Goal: Task Accomplishment & Management: Use online tool/utility

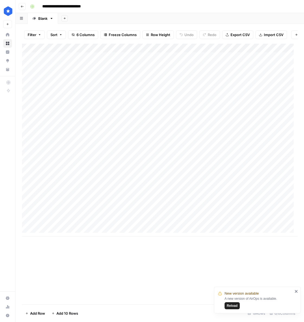
click at [229, 305] on span "Reload" at bounding box center [231, 305] width 11 height 5
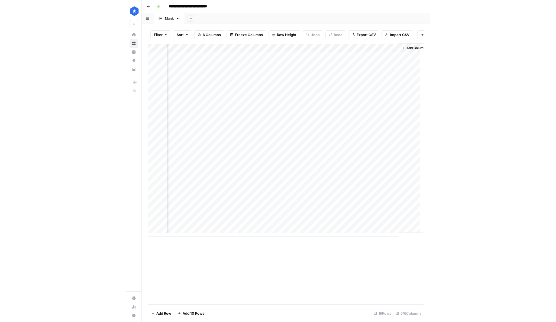
scroll to position [0, 176]
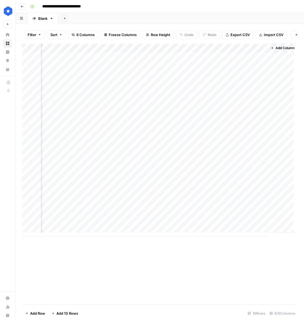
click at [154, 60] on div "Add Column" at bounding box center [159, 139] width 275 height 193
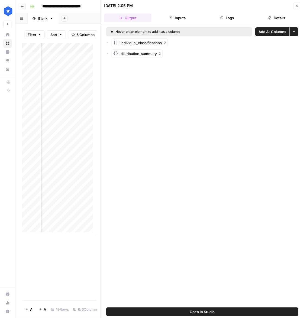
click at [114, 44] on rect "button" at bounding box center [115, 42] width 4 height 4
click at [112, 53] on icon "button" at bounding box center [113, 53] width 3 height 3
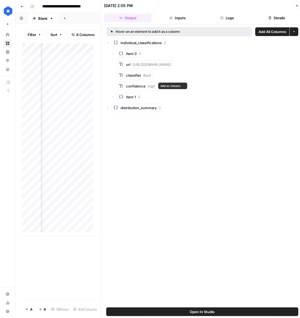
click at [115, 97] on div "Item 1 3" at bounding box center [205, 97] width 187 height 9
click at [114, 97] on icon "button" at bounding box center [113, 96] width 3 height 3
click at [109, 44] on icon "button" at bounding box center [107, 42] width 3 height 3
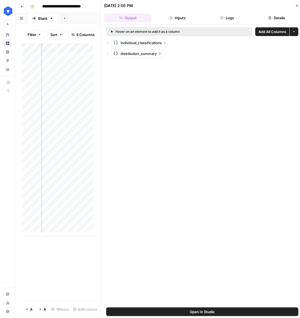
click at [108, 56] on div "distribution_summary 2" at bounding box center [202, 53] width 192 height 9
click at [108, 55] on icon "button" at bounding box center [107, 53] width 3 height 3
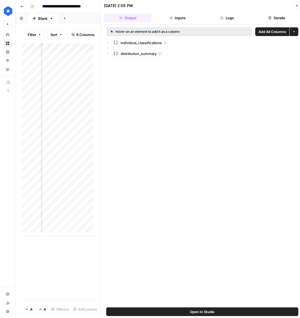
click at [108, 55] on icon "button" at bounding box center [107, 53] width 3 height 3
click at [111, 58] on div "individual_classifications 2 distribution_summary 2 Best 1 Profile 1" at bounding box center [202, 58] width 192 height 41
click at [109, 56] on div "distribution_summary 2" at bounding box center [202, 53] width 192 height 9
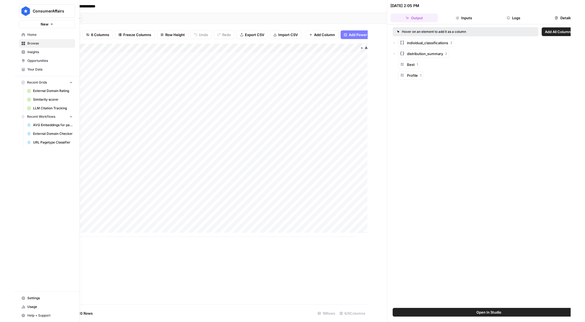
scroll to position [0, 90]
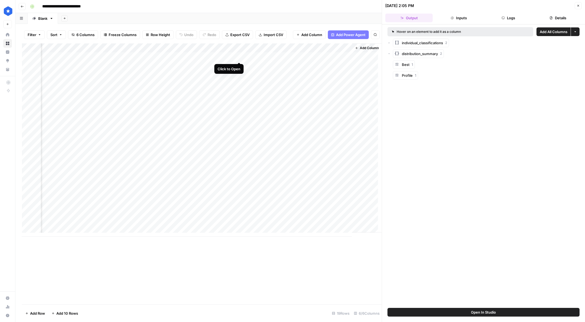
click at [239, 57] on div "Add Column" at bounding box center [202, 139] width 360 height 193
click at [240, 49] on div "Add Column" at bounding box center [202, 139] width 360 height 193
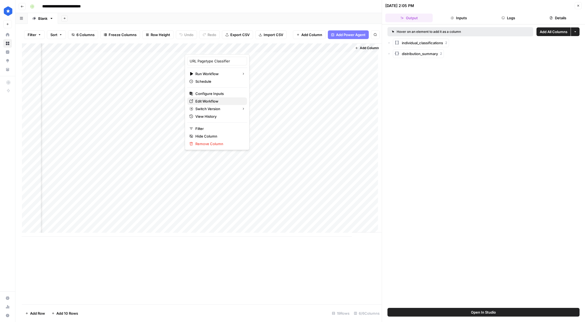
click at [212, 102] on span "Edit Workflow" at bounding box center [218, 100] width 47 height 5
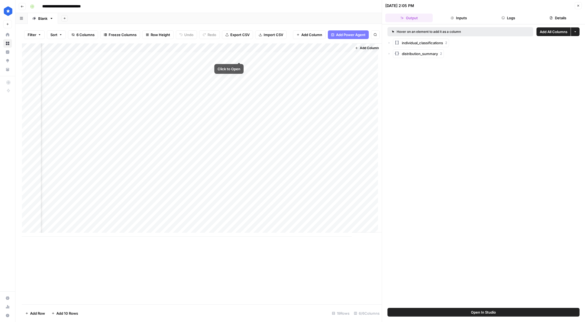
click at [238, 56] on div "Add Column" at bounding box center [202, 139] width 360 height 193
click at [295, 48] on div "Add Column" at bounding box center [202, 139] width 360 height 193
click at [272, 99] on span "Remove Column" at bounding box center [285, 100] width 47 height 5
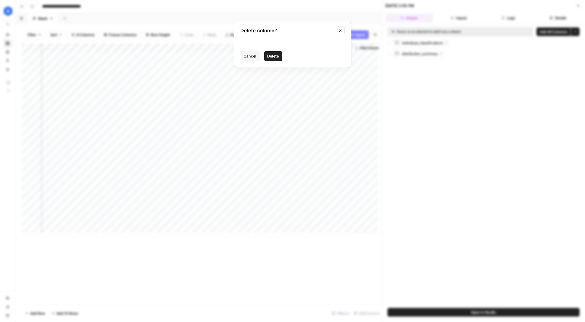
click at [282, 60] on div "Cancel Delete" at bounding box center [293, 56] width 104 height 10
click at [277, 58] on span "Delete" at bounding box center [273, 55] width 12 height 5
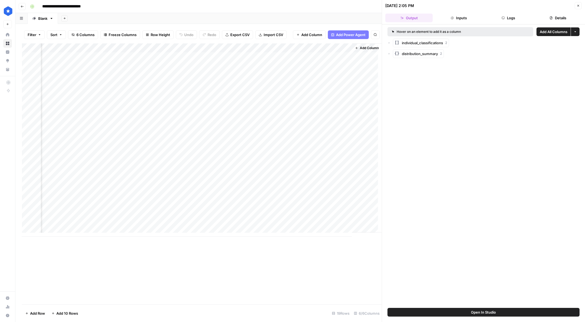
scroll to position [0, 42]
click at [303, 49] on div "Add Column" at bounding box center [202, 139] width 360 height 193
click at [303, 99] on span "Remove Column" at bounding box center [333, 100] width 47 height 5
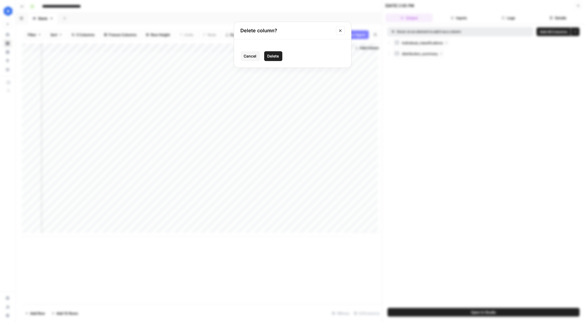
click at [283, 60] on div "Cancel Delete" at bounding box center [293, 56] width 104 height 10
click at [275, 58] on span "Delete" at bounding box center [273, 55] width 12 height 5
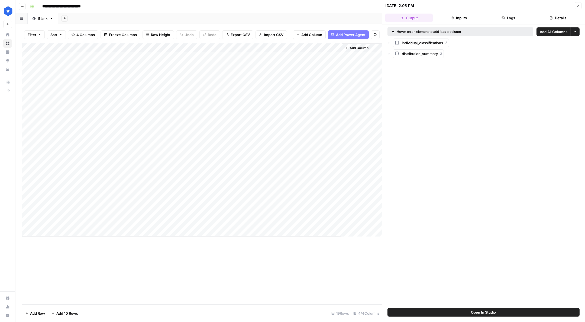
scroll to position [0, 0]
click at [303, 55] on div "Add Column" at bounding box center [202, 139] width 360 height 193
click at [303, 43] on icon "button" at bounding box center [388, 42] width 3 height 3
click at [303, 53] on div "Item 0 3" at bounding box center [486, 53] width 187 height 9
click at [303, 53] on icon "button" at bounding box center [394, 53] width 3 height 3
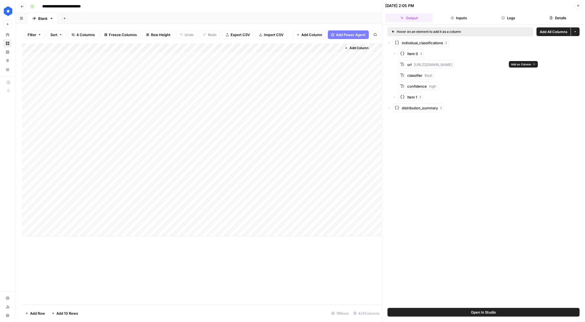
click at [303, 64] on span "Add as Column" at bounding box center [521, 64] width 20 height 4
click at [303, 108] on div "distribution_summary 2" at bounding box center [483, 107] width 192 height 9
click at [303, 108] on icon "button" at bounding box center [388, 107] width 3 height 3
click at [303, 108] on icon "button" at bounding box center [389, 108] width 2 height 1
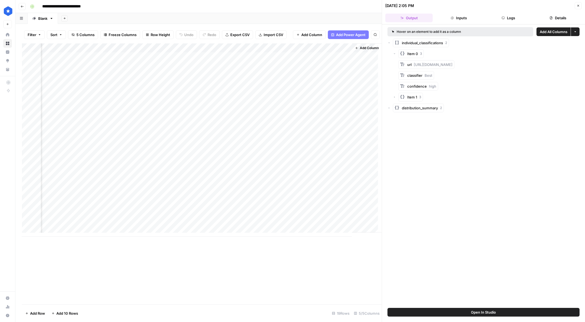
click at [303, 47] on div "Add Column" at bounding box center [202, 139] width 360 height 193
click at [303, 100] on span "Remove Column" at bounding box center [333, 100] width 47 height 5
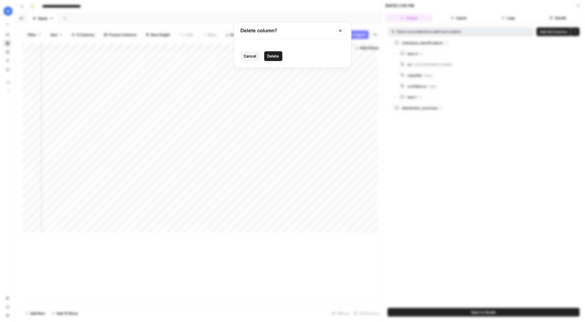
click at [281, 58] on button "Delete" at bounding box center [273, 56] width 18 height 10
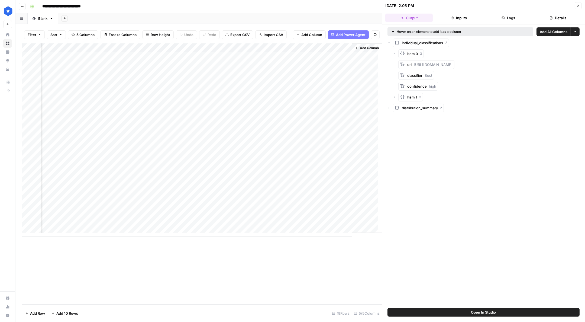
scroll to position [0, 0]
click at [245, 59] on div "Add Column" at bounding box center [202, 139] width 360 height 193
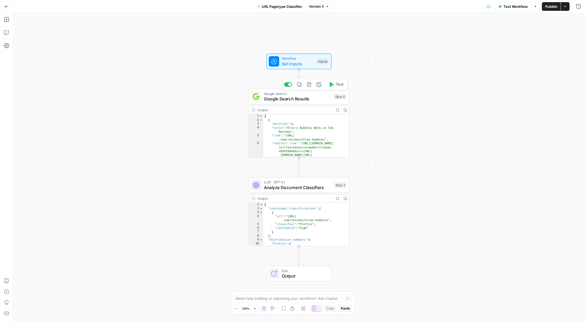
click at [306, 101] on span "Google Search Results" at bounding box center [297, 98] width 67 height 7
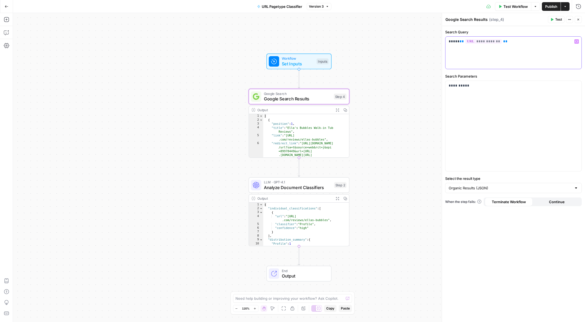
click at [459, 42] on span "**" at bounding box center [461, 42] width 4 height 4
click at [301, 183] on span "LLM · GPT-4.1" at bounding box center [298, 181] width 68 height 5
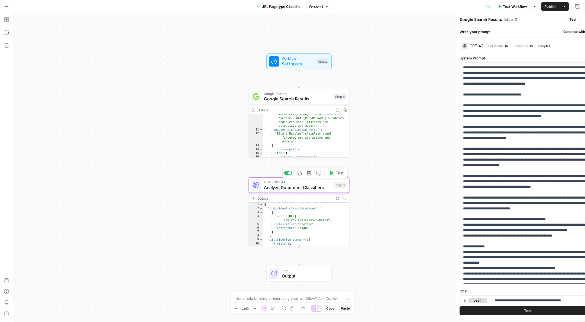
type textarea "Analyze Document Classifiers"
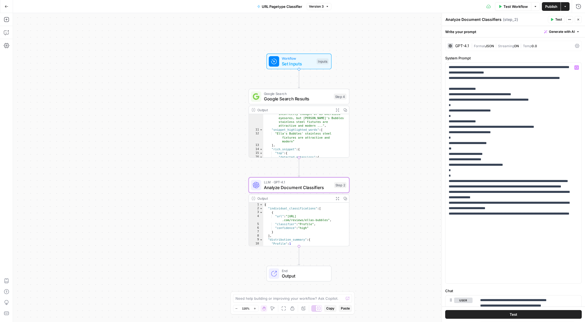
scroll to position [152, 0]
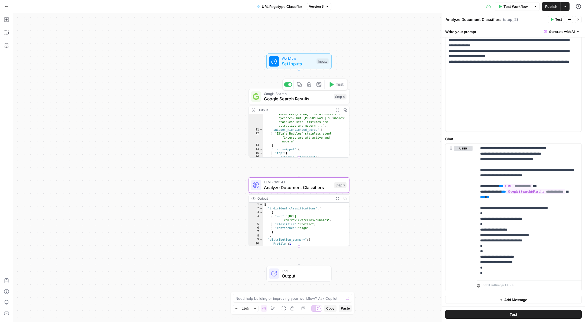
click at [309, 98] on span "Google Search Results" at bounding box center [297, 98] width 67 height 7
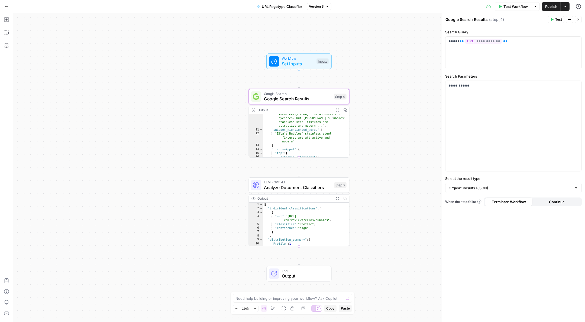
type textarea "**********"
click at [285, 130] on div ""snippet" : "Walk-in tubs are perhaps incorrectly thought of as oversized eyeso…" at bounding box center [303, 141] width 81 height 67
click at [335, 109] on button "Expand Output" at bounding box center [337, 110] width 8 height 8
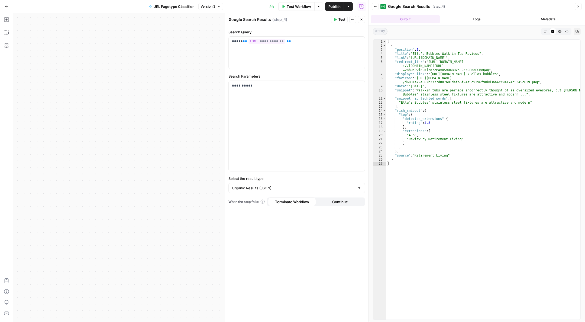
click at [579, 5] on icon "button" at bounding box center [577, 6] width 3 height 3
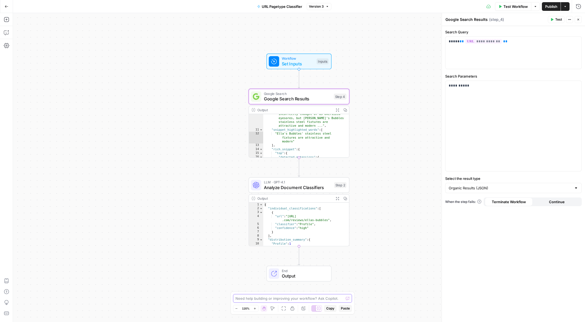
click at [272, 298] on textarea at bounding box center [289, 297] width 108 height 5
type textarea "Can we change this to only analyze the URL provided instead of all returned in …"
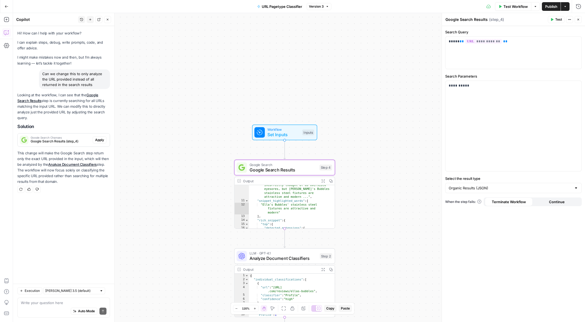
click at [94, 139] on button "Apply" at bounding box center [100, 139] width 14 height 7
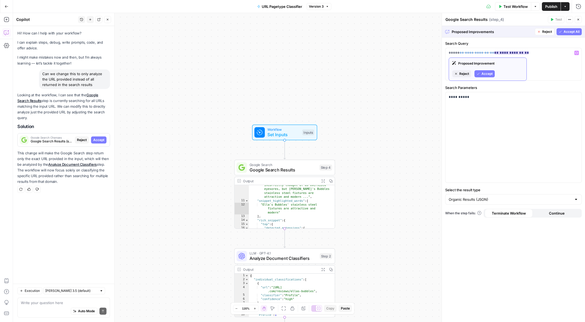
click at [488, 75] on span "Accept" at bounding box center [486, 73] width 11 height 5
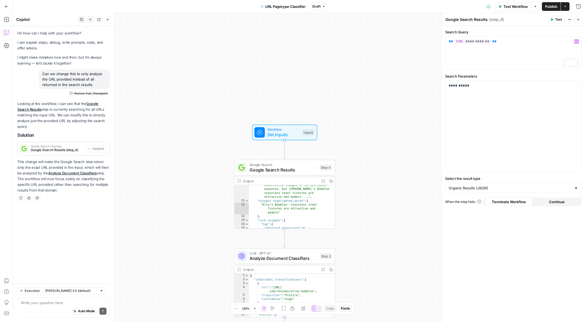
click at [549, 21] on button "Test" at bounding box center [556, 19] width 17 height 7
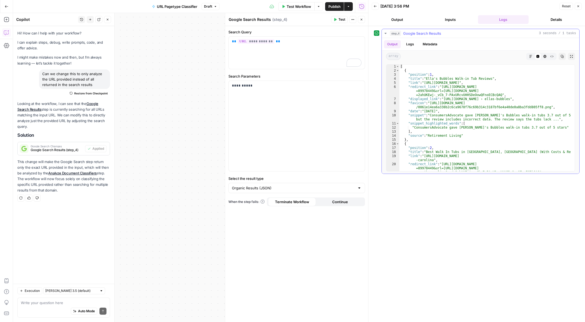
scroll to position [56, 0]
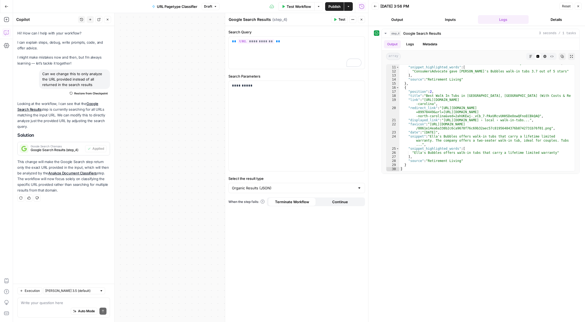
click at [210, 9] on button "Draft" at bounding box center [211, 6] width 18 height 7
click at [216, 32] on span "Version 3" at bounding box center [239, 31] width 64 height 5
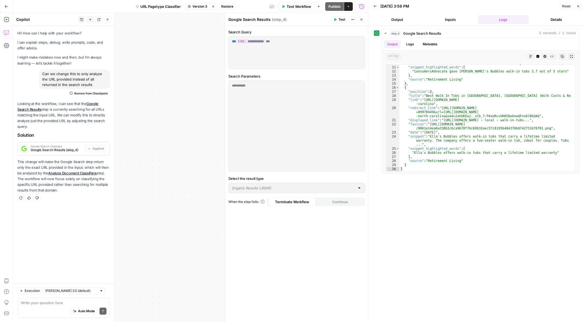
click at [580, 7] on button "Close" at bounding box center [578, 6] width 7 height 7
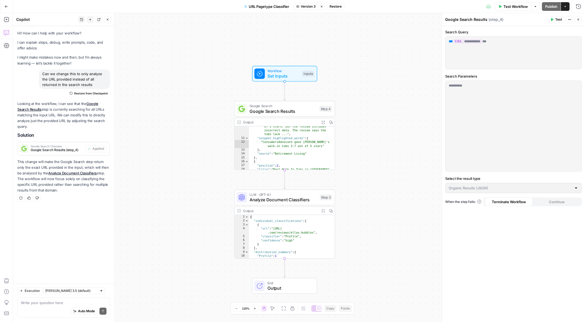
click at [290, 201] on span "Analyze Document Classifiers" at bounding box center [283, 199] width 68 height 7
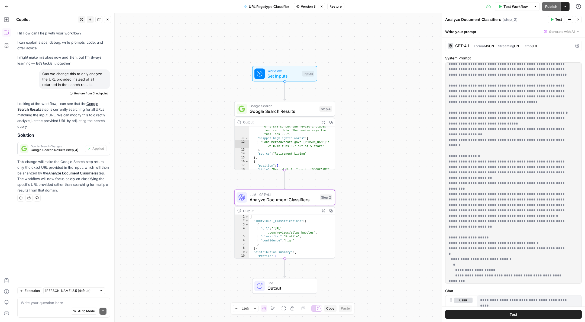
scroll to position [103, 0]
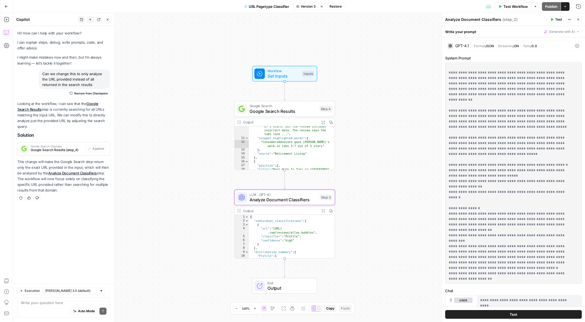
click at [506, 187] on p "**********" at bounding box center [510, 181] width 122 height 439
click at [499, 190] on p "**********" at bounding box center [510, 181] width 122 height 439
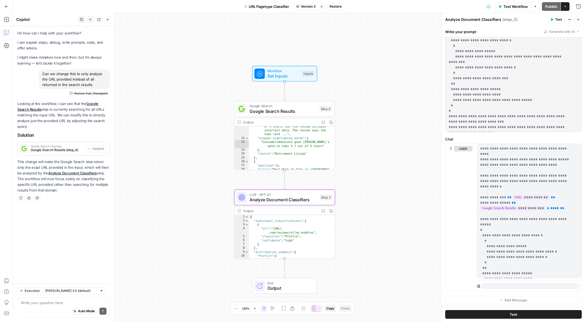
scroll to position [152, 0]
click at [291, 79] on div "Workflow Set Inputs Inputs" at bounding box center [284, 74] width 65 height 16
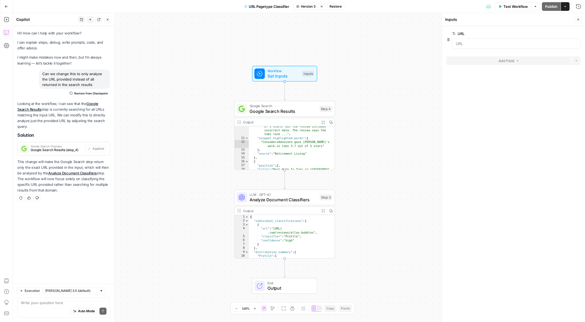
click at [486, 47] on div at bounding box center [516, 43] width 128 height 10
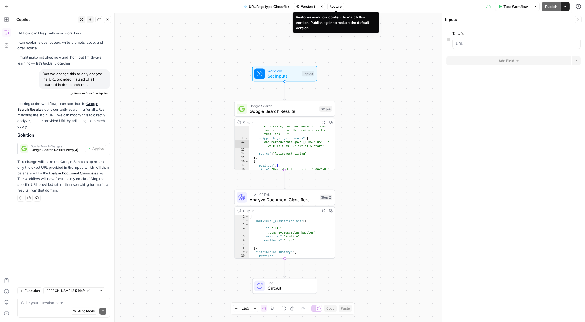
click at [335, 6] on span "Restore" at bounding box center [336, 6] width 12 height 5
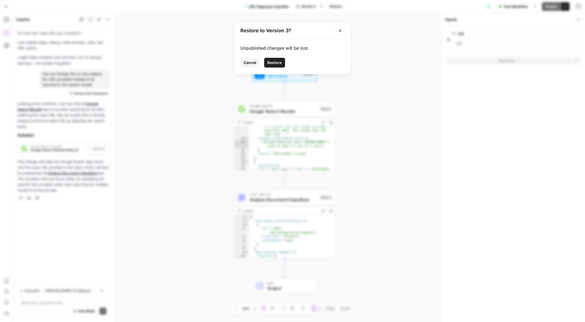
click at [281, 59] on button "Restore" at bounding box center [274, 63] width 21 height 10
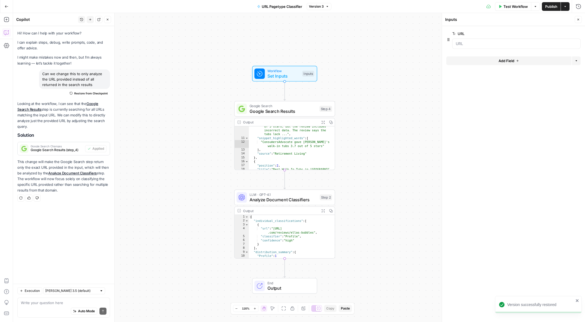
click at [558, 32] on span "edit field" at bounding box center [560, 33] width 12 height 4
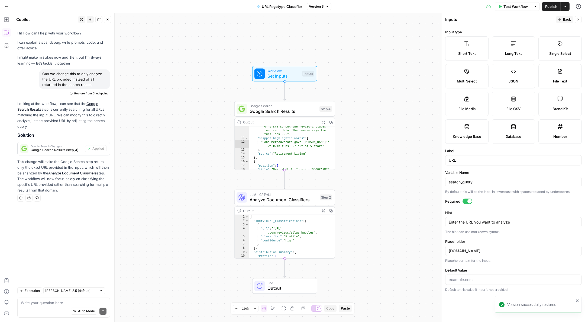
click at [489, 175] on div "Variable Name search_query By default this will be the label in lowercase with …" at bounding box center [513, 182] width 137 height 24
click at [486, 178] on div "search_query" at bounding box center [513, 182] width 137 height 10
click at [483, 181] on input "search_query" at bounding box center [513, 181] width 129 height 5
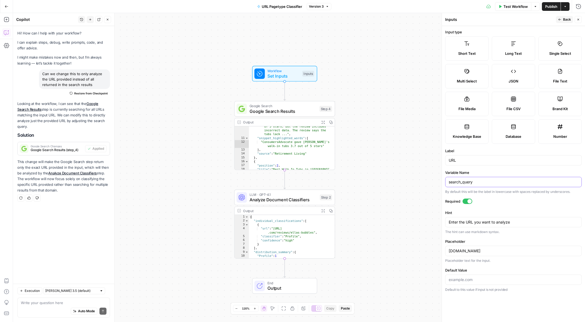
click at [483, 181] on input "search_query" at bounding box center [513, 181] width 129 height 5
type input "URL"
click at [564, 20] on span "Back" at bounding box center [567, 19] width 8 height 5
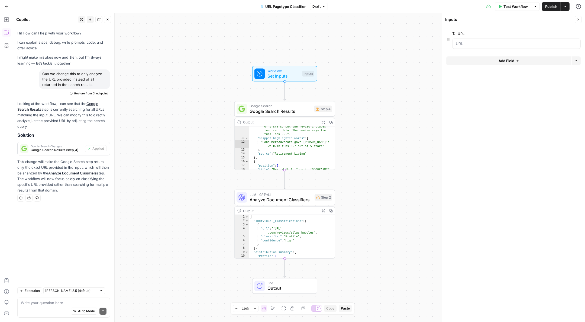
click at [301, 114] on span "Google Search Results" at bounding box center [280, 111] width 62 height 7
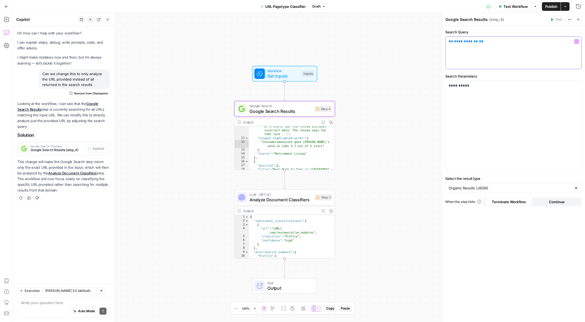
click at [461, 43] on p "**********" at bounding box center [513, 41] width 129 height 5
drag, startPoint x: 454, startPoint y: 41, endPoint x: 474, endPoint y: 40, distance: 20.4
click at [474, 40] on span "**********" at bounding box center [466, 42] width 24 height 4
click at [576, 40] on icon "button" at bounding box center [576, 41] width 3 height 3
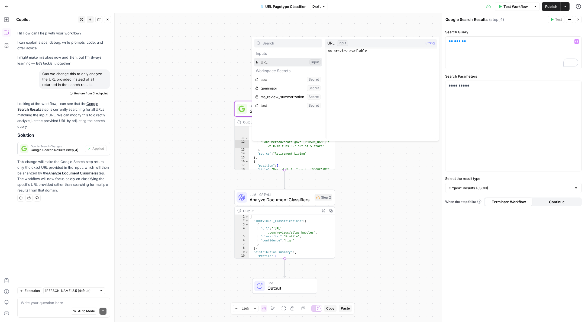
click at [282, 63] on button "Select variable URL" at bounding box center [288, 62] width 68 height 9
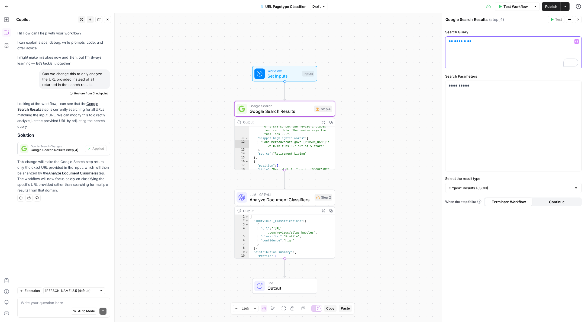
click at [457, 41] on span "******" at bounding box center [460, 42] width 12 height 4
click at [449, 42] on span "**" at bounding box center [451, 42] width 4 height 4
click at [501, 46] on div "***** ** *** **" at bounding box center [513, 53] width 136 height 32
click at [463, 87] on p "**********" at bounding box center [513, 85] width 129 height 5
click at [546, 7] on span "Publish" at bounding box center [551, 6] width 12 height 5
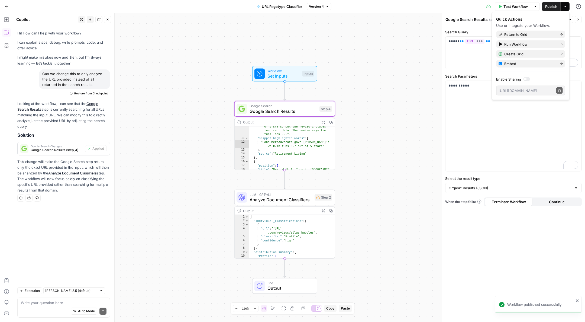
click at [349, 83] on div "**********" at bounding box center [299, 167] width 572 height 309
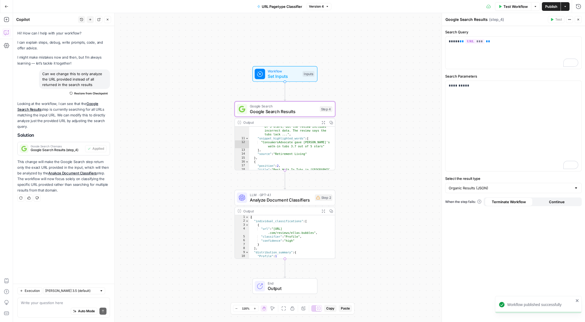
click at [284, 203] on div "LLM · GPT-4.1 Analyze Document Classifiers Step 2 Copy step Delete step Add Not…" at bounding box center [285, 198] width 101 height 16
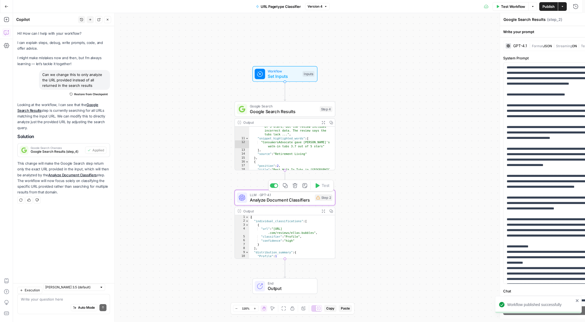
type textarea "Analyze Document Classifiers"
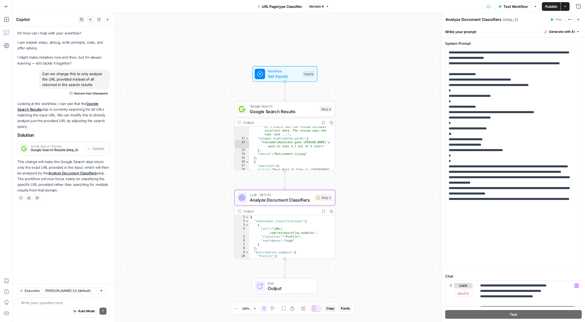
scroll to position [152, 0]
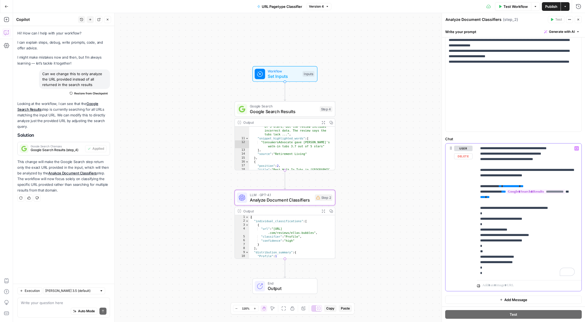
drag, startPoint x: 510, startPoint y: 186, endPoint x: 531, endPoint y: 184, distance: 20.7
click at [519, 184] on span "**********" at bounding box center [511, 186] width 16 height 4
click at [482, 185] on p "**********" at bounding box center [527, 210] width 95 height 130
click at [495, 184] on p "**********" at bounding box center [527, 210] width 95 height 130
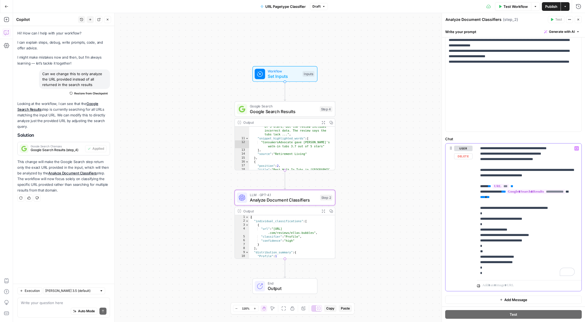
click at [549, 239] on p "**********" at bounding box center [527, 210] width 95 height 130
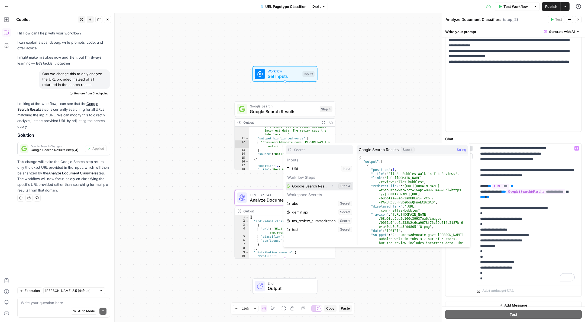
click at [332, 185] on icon "button" at bounding box center [332, 186] width 1 height 2
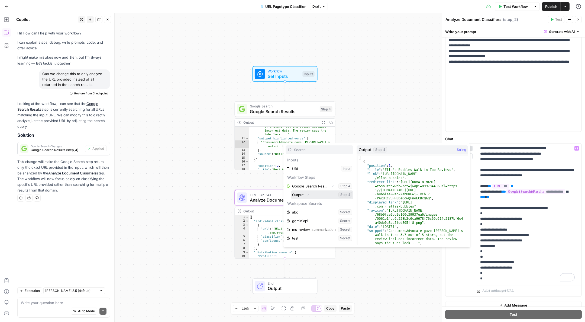
click at [307, 194] on icon "button" at bounding box center [307, 194] width 3 height 3
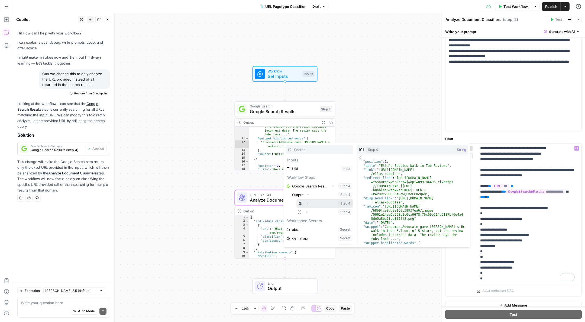
click at [307, 204] on icon "button" at bounding box center [306, 203] width 3 height 3
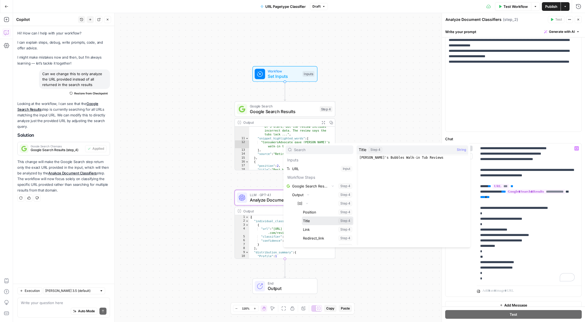
click at [312, 218] on button "Select variable Title" at bounding box center [327, 220] width 51 height 9
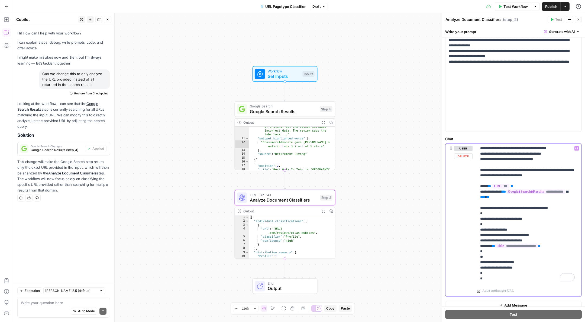
drag, startPoint x: 552, startPoint y: 245, endPoint x: 571, endPoint y: 245, distance: 19.0
click at [552, 245] on p "**********" at bounding box center [527, 212] width 95 height 135
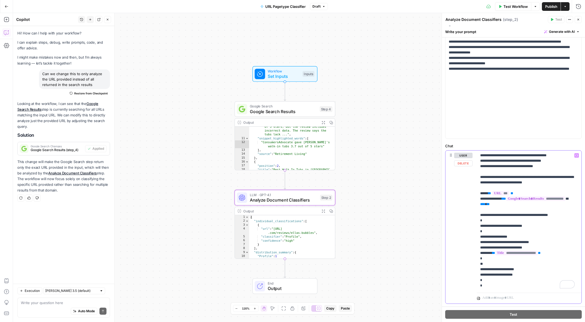
scroll to position [49, 0]
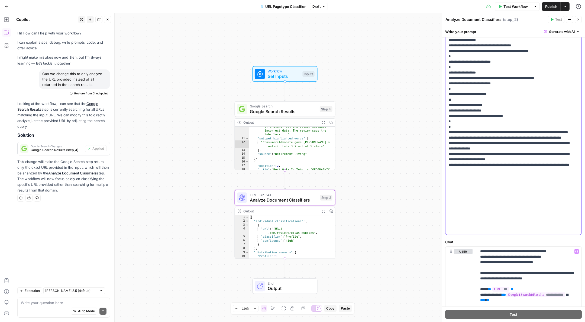
click at [511, 133] on p "**********" at bounding box center [510, 13] width 122 height 439
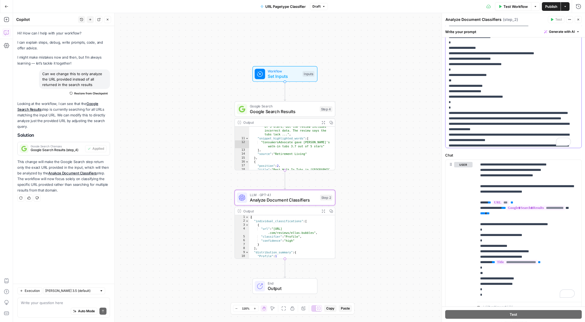
scroll to position [14, 0]
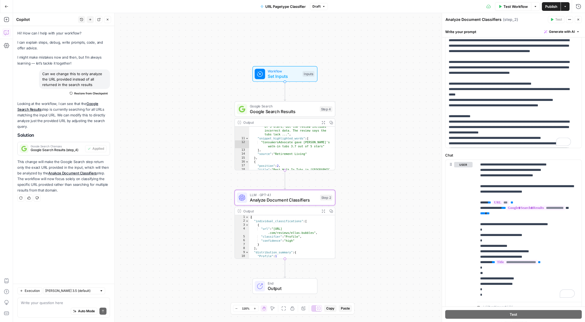
click at [549, 10] on button "Publish" at bounding box center [551, 6] width 19 height 9
click at [391, 112] on div "**********" at bounding box center [299, 167] width 572 height 309
click at [285, 76] on span "Set Inputs" at bounding box center [284, 76] width 32 height 7
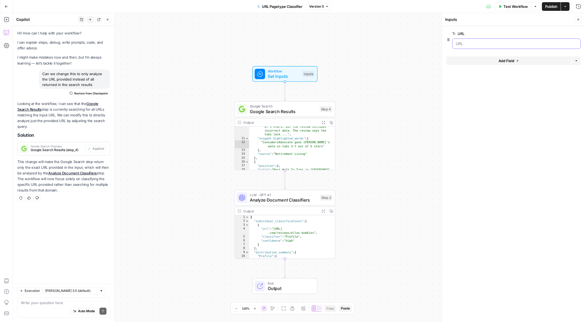
click at [488, 44] on input "URL" at bounding box center [516, 43] width 121 height 5
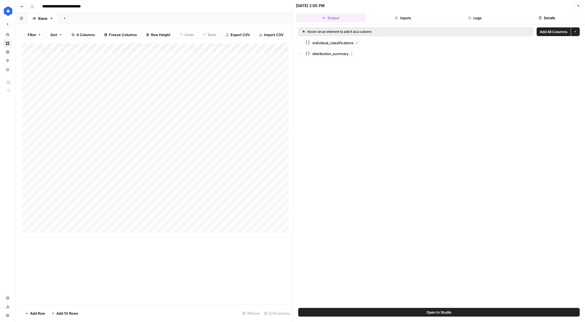
click at [578, 6] on icon "button" at bounding box center [577, 5] width 3 height 3
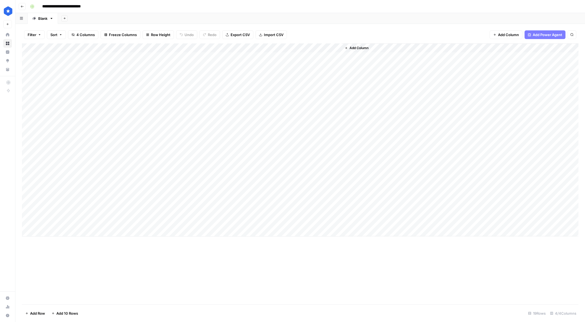
click at [335, 55] on div "Add Column" at bounding box center [300, 139] width 556 height 193
click at [330, 48] on div "Add Column" at bounding box center [300, 139] width 556 height 193
click at [301, 93] on span "Configure Inputs" at bounding box center [308, 93] width 47 height 5
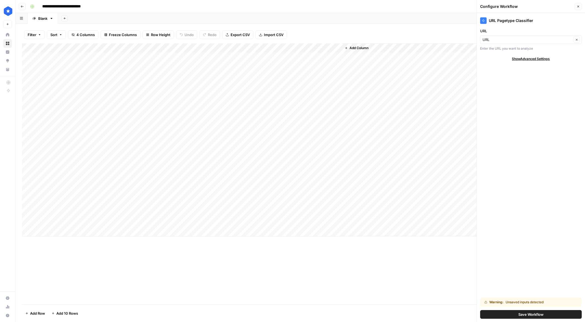
click at [540, 44] on div "URL URL Clear Enter the URL you want to analyze" at bounding box center [531, 39] width 102 height 23
click at [539, 41] on input "URL" at bounding box center [526, 39] width 89 height 5
click at [521, 60] on span "URL" at bounding box center [524, 59] width 79 height 5
type input "URL"
click at [334, 56] on div "Add Column" at bounding box center [300, 139] width 556 height 193
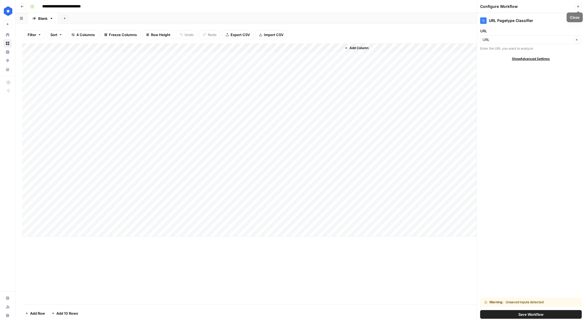
drag, startPoint x: 569, startPoint y: 33, endPoint x: 570, endPoint y: 36, distance: 3.4
click at [569, 33] on label "URL" at bounding box center [531, 30] width 102 height 5
click at [569, 37] on input "URL" at bounding box center [526, 39] width 89 height 5
click at [502, 61] on span "URL" at bounding box center [524, 59] width 79 height 5
type input "URL"
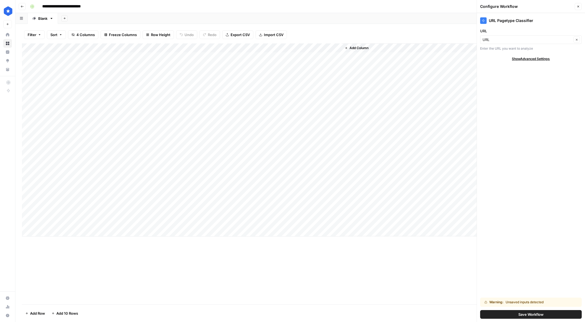
click at [538, 57] on span "Show Advanced Settings" at bounding box center [531, 58] width 38 height 5
click at [570, 70] on div "Default" at bounding box center [531, 74] width 102 height 9
click at [571, 73] on input "Version" at bounding box center [527, 74] width 91 height 5
type input "Default"
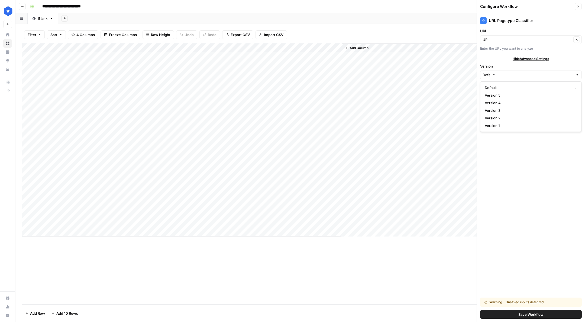
click at [554, 59] on div "Hide Advanced Settings" at bounding box center [531, 58] width 102 height 5
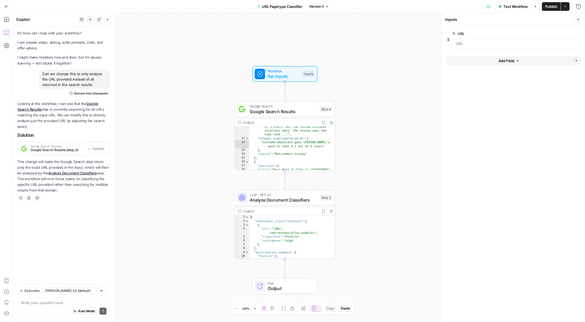
scroll to position [76, 0]
click at [494, 35] on label "URL" at bounding box center [501, 33] width 98 height 5
click at [494, 41] on input "URL" at bounding box center [516, 43] width 121 height 5
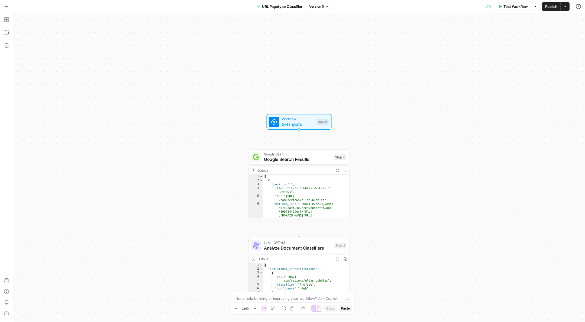
click at [551, 10] on button "Publish" at bounding box center [551, 6] width 19 height 9
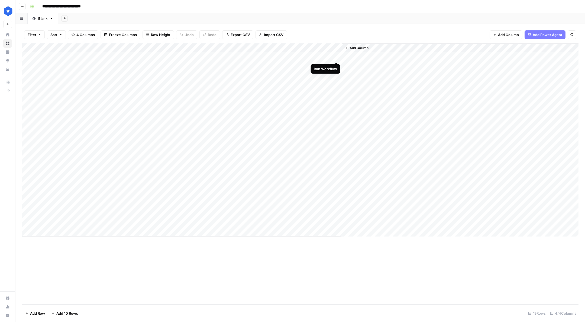
click at [335, 55] on div "Add Column" at bounding box center [300, 139] width 556 height 193
click at [337, 61] on div "Add Column" at bounding box center [300, 139] width 556 height 193
click at [337, 64] on div at bounding box center [439, 167] width 292 height 309
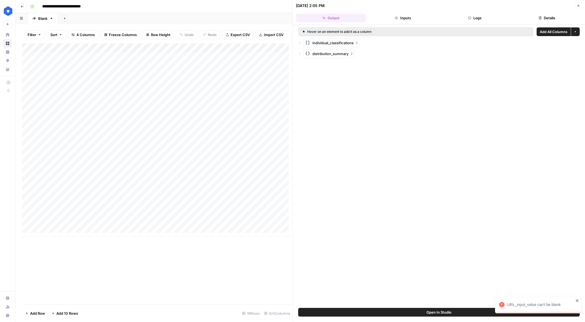
click at [576, 4] on icon "button" at bounding box center [577, 5] width 3 height 3
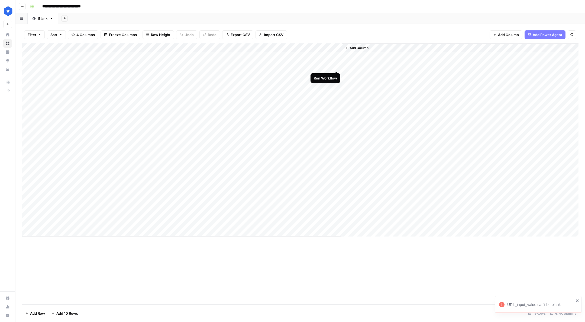
click at [338, 64] on div "Add Column" at bounding box center [300, 139] width 556 height 193
click at [332, 83] on div "Add Column" at bounding box center [300, 139] width 556 height 193
click at [307, 84] on div "Add Column" at bounding box center [300, 139] width 556 height 193
click at [329, 48] on div "Add Column" at bounding box center [300, 139] width 556 height 193
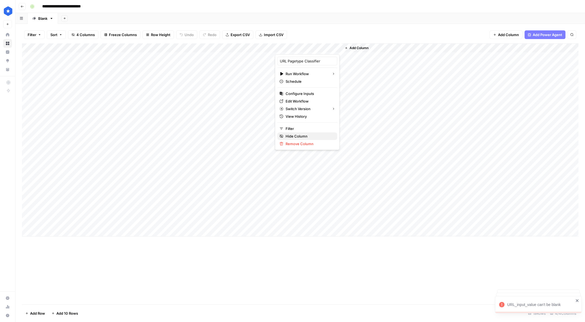
click at [294, 139] on button "Hide Column" at bounding box center [307, 136] width 60 height 8
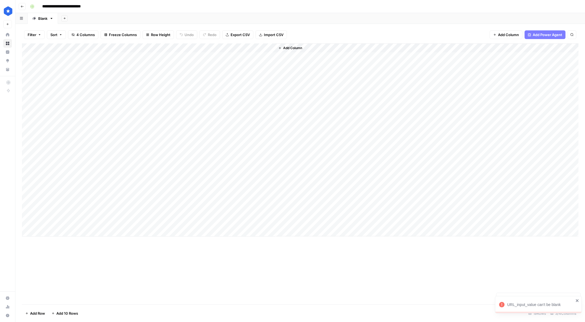
click at [296, 53] on div "Add Column" at bounding box center [426, 139] width 303 height 193
click at [295, 50] on span "Add Column" at bounding box center [292, 48] width 19 height 5
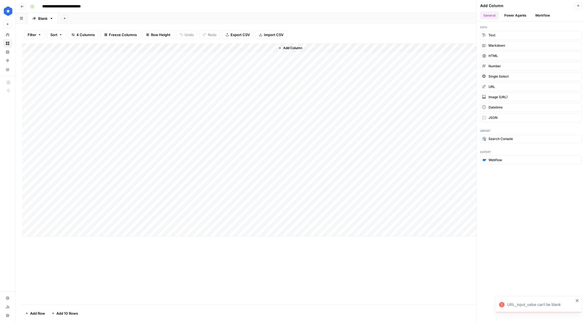
click at [546, 17] on button "Workflow" at bounding box center [542, 15] width 21 height 8
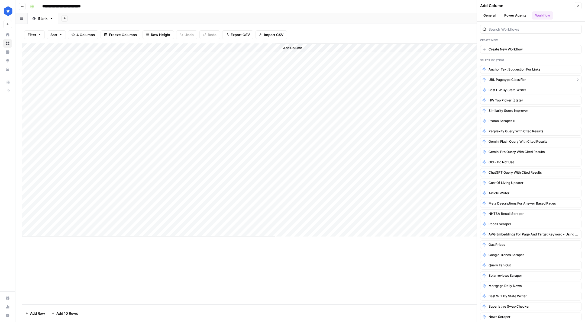
click at [558, 77] on button "URL Pagetype Classifier" at bounding box center [531, 79] width 102 height 9
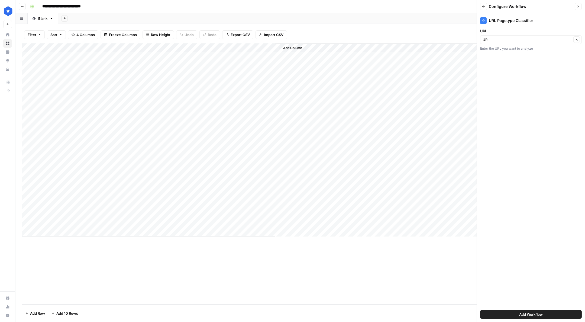
click at [525, 311] on button "Add Workflow" at bounding box center [531, 314] width 102 height 9
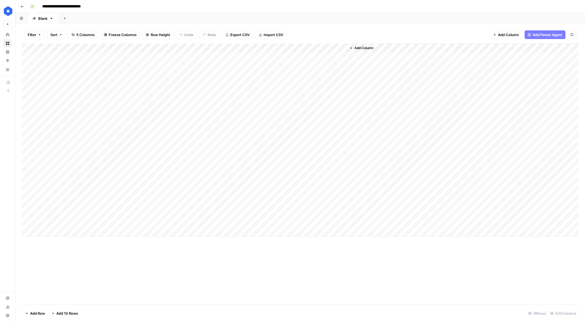
click at [338, 55] on div "Add Column" at bounding box center [300, 139] width 556 height 193
click at [325, 46] on div "Add Column" at bounding box center [300, 139] width 556 height 193
click at [312, 60] on input "URL Pagetype Classifier (1)" at bounding box center [307, 60] width 55 height 5
click at [320, 45] on div "Add Column" at bounding box center [300, 139] width 556 height 193
drag, startPoint x: 316, startPoint y: 60, endPoint x: 324, endPoint y: 62, distance: 8.3
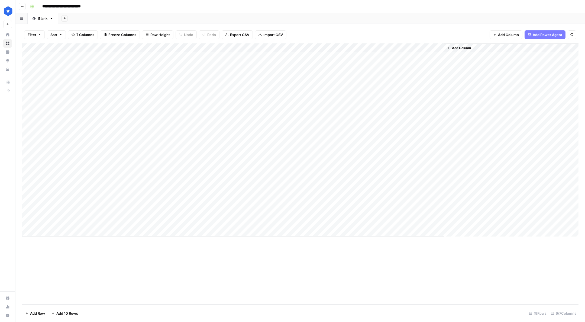
click at [327, 48] on div "Add Column" at bounding box center [300, 139] width 556 height 193
drag, startPoint x: 317, startPoint y: 59, endPoint x: 334, endPoint y: 60, distance: 16.6
click at [334, 60] on body "**********" at bounding box center [292, 161] width 585 height 322
click at [317, 60] on input "URL Pagetype Classifier (1)" at bounding box center [307, 60] width 55 height 5
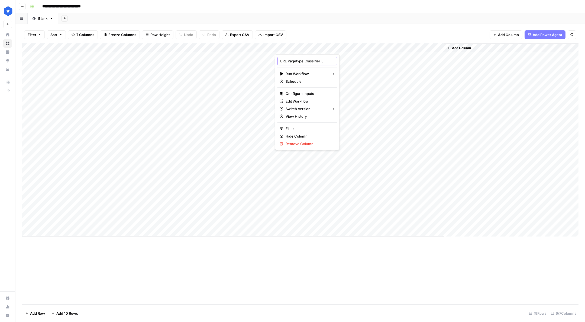
scroll to position [0, 2]
type input "URL Pagetype Classifier"
click at [369, 70] on div "Add Column" at bounding box center [300, 139] width 556 height 193
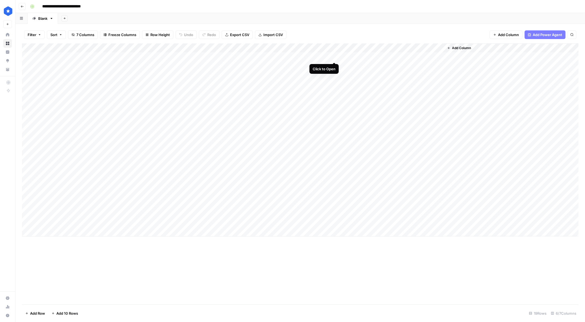
click at [332, 56] on div "Add Column" at bounding box center [300, 139] width 556 height 193
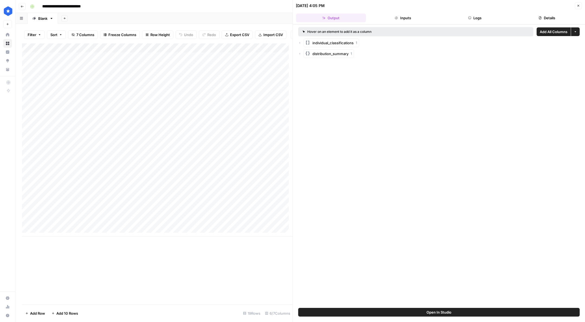
click at [303, 43] on div "individual_classifications 1" at bounding box center [438, 42] width 281 height 9
click at [301, 43] on icon "button" at bounding box center [299, 42] width 3 height 3
click at [305, 52] on icon "button" at bounding box center [305, 53] width 3 height 3
click at [382, 54] on div "Item 0 4" at bounding box center [442, 53] width 276 height 9
click at [437, 95] on span "Add as Column" at bounding box center [444, 97] width 20 height 4
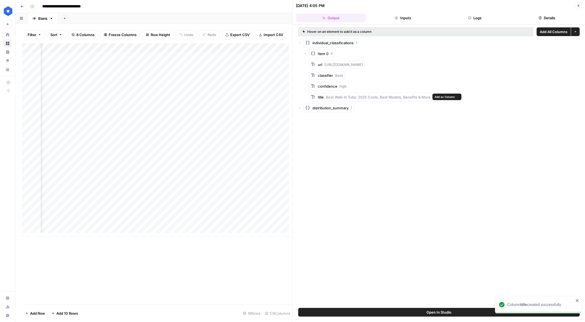
scroll to position [0, 147]
click at [424, 64] on span "Add as Column" at bounding box center [431, 64] width 20 height 4
click at [350, 75] on span "Add as Column" at bounding box center [359, 75] width 20 height 4
click at [355, 86] on span "Add as Column" at bounding box center [362, 86] width 20 height 4
click at [580, 6] on button "Close" at bounding box center [578, 5] width 7 height 7
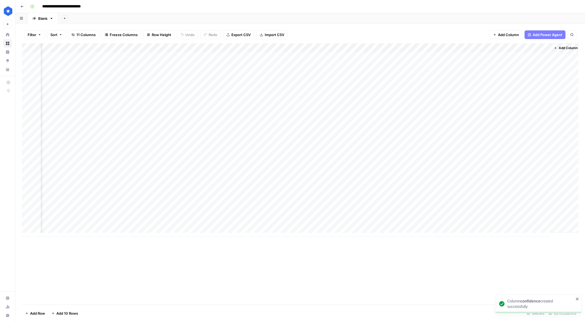
scroll to position [0, 88]
click at [241, 48] on div "Add Column" at bounding box center [300, 139] width 556 height 193
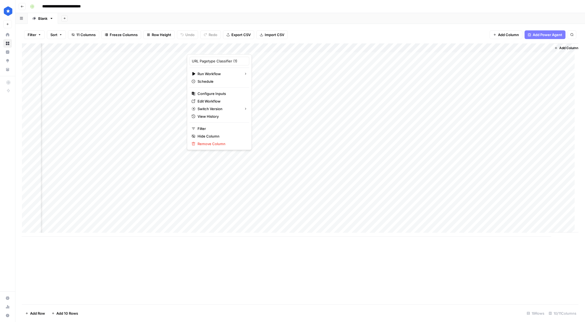
click at [220, 63] on div "URL Pagetype Classifier (1)" at bounding box center [219, 61] width 60 height 9
type input "URL Pagetype Classifier"
drag, startPoint x: 404, startPoint y: 47, endPoint x: 433, endPoint y: 47, distance: 29.3
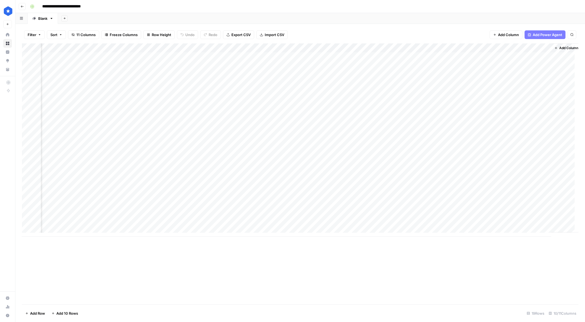
click at [432, 47] on div "Add Column" at bounding box center [300, 139] width 556 height 193
drag, startPoint x: 431, startPoint y: 47, endPoint x: 454, endPoint y: 47, distance: 22.5
click at [454, 47] on div "Add Column" at bounding box center [300, 139] width 556 height 193
drag, startPoint x: 457, startPoint y: 46, endPoint x: 465, endPoint y: 46, distance: 7.6
click at [465, 46] on div "Add Column" at bounding box center [300, 139] width 556 height 193
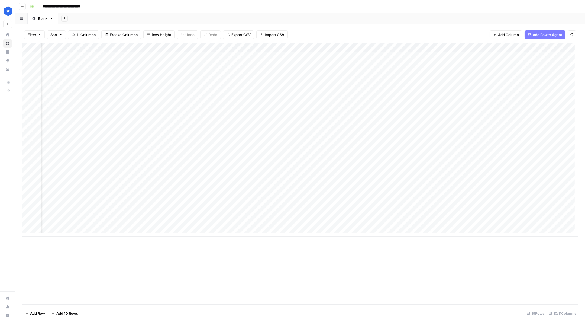
drag, startPoint x: 188, startPoint y: 48, endPoint x: 248, endPoint y: 44, distance: 60.6
click at [241, 45] on div "Add Column" at bounding box center [300, 139] width 556 height 193
drag, startPoint x: 390, startPoint y: 48, endPoint x: 330, endPoint y: 47, distance: 59.9
click at [330, 47] on div "Add Column" at bounding box center [300, 139] width 556 height 193
drag, startPoint x: 531, startPoint y: 46, endPoint x: 381, endPoint y: 47, distance: 150.6
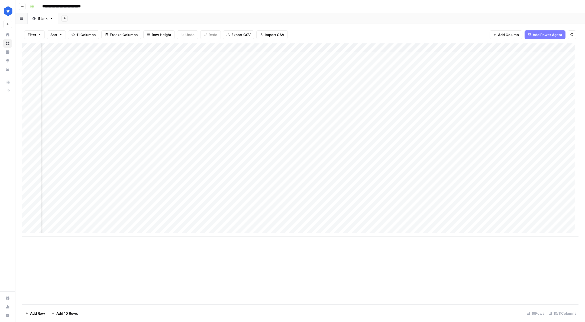
click at [381, 47] on div "Add Column" at bounding box center [300, 139] width 556 height 193
click at [436, 45] on div "Add Column" at bounding box center [300, 139] width 556 height 193
click at [434, 47] on div at bounding box center [434, 48] width 49 height 11
click at [372, 88] on div "Add Column" at bounding box center [300, 139] width 556 height 193
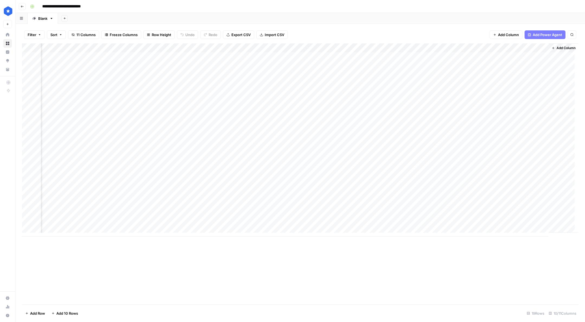
click at [492, 46] on div "Add Column" at bounding box center [300, 139] width 556 height 193
click at [463, 100] on span "Remove Column" at bounding box center [480, 100] width 47 height 5
click at [275, 61] on div "Cancel Delete" at bounding box center [292, 53] width 117 height 28
click at [275, 60] on button "Delete" at bounding box center [273, 56] width 18 height 10
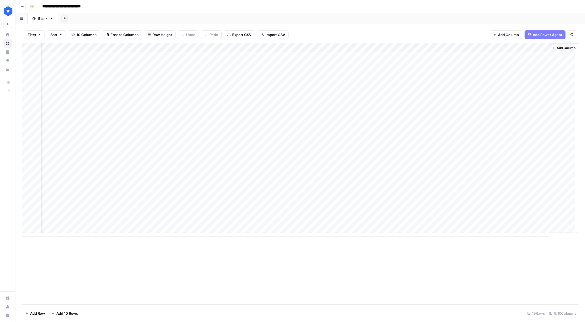
click at [540, 47] on div "Add Column" at bounding box center [300, 139] width 556 height 193
click at [509, 99] on span "Remove Column" at bounding box center [529, 100] width 47 height 5
click at [276, 59] on span "Delete" at bounding box center [273, 55] width 12 height 5
drag, startPoint x: 337, startPoint y: 47, endPoint x: 314, endPoint y: 50, distance: 23.3
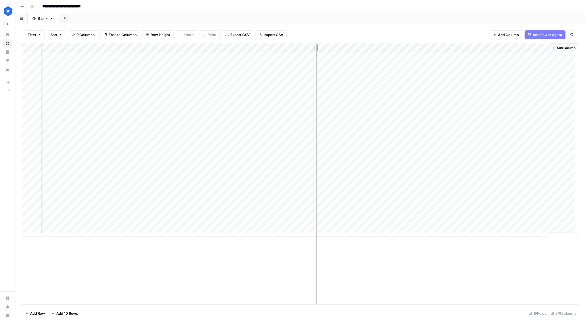
click at [314, 50] on div "Add Column" at bounding box center [300, 139] width 556 height 193
drag, startPoint x: 436, startPoint y: 47, endPoint x: 408, endPoint y: 48, distance: 27.2
click at [408, 48] on div "Add Column" at bounding box center [300, 139] width 556 height 193
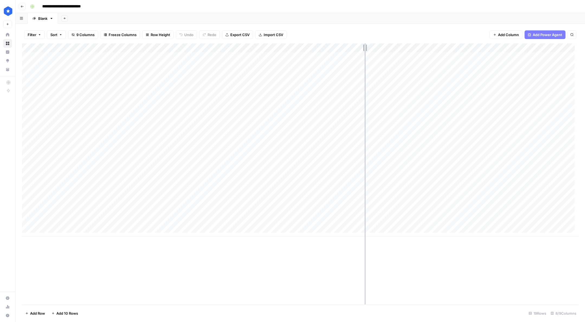
drag, startPoint x: 401, startPoint y: 45, endPoint x: 365, endPoint y: 52, distance: 37.1
click at [365, 52] on div "Add Column" at bounding box center [300, 139] width 556 height 193
click at [346, 48] on div "Add Column" at bounding box center [300, 139] width 556 height 193
click at [354, 63] on input "URL Pagetype Classifier (1)" at bounding box center [361, 60] width 55 height 5
click at [348, 48] on div "Add Column" at bounding box center [300, 139] width 556 height 193
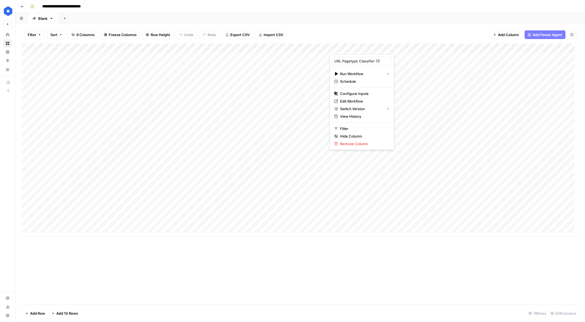
click at [348, 48] on div at bounding box center [346, 48] width 35 height 11
click at [359, 59] on input "URL Pagetype Classifier (1)" at bounding box center [361, 60] width 55 height 5
drag, startPoint x: 371, startPoint y: 62, endPoint x: 391, endPoint y: 63, distance: 19.6
click at [391, 63] on body "**********" at bounding box center [292, 161] width 585 height 322
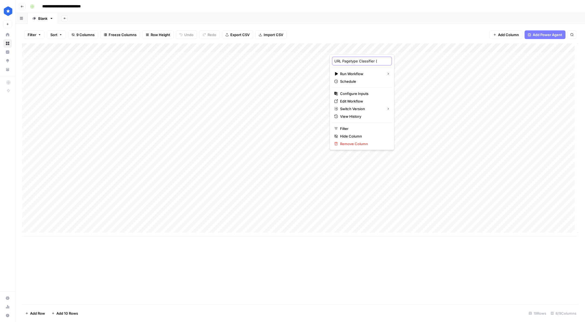
scroll to position [0, 2]
type input "URL Pagetype Classifier"
click at [353, 66] on div "Add Column" at bounding box center [300, 139] width 556 height 193
click at [347, 77] on div "Add Column" at bounding box center [300, 139] width 556 height 193
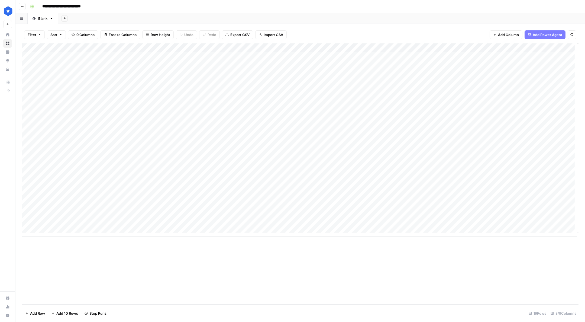
click at [347, 82] on div "Add Column" at bounding box center [300, 139] width 556 height 193
click at [359, 48] on div "Add Column" at bounding box center [300, 139] width 556 height 193
click at [379, 78] on span "Remaining Rows" at bounding box center [379, 79] width 34 height 5
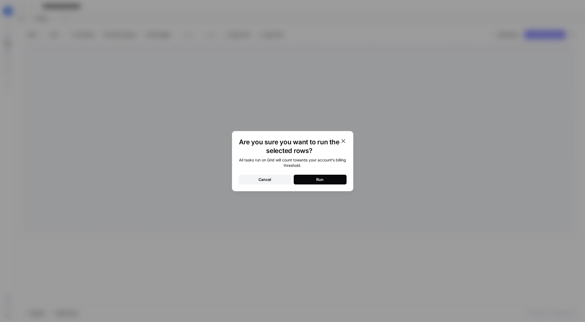
click at [320, 180] on div "Run" at bounding box center [319, 179] width 7 height 5
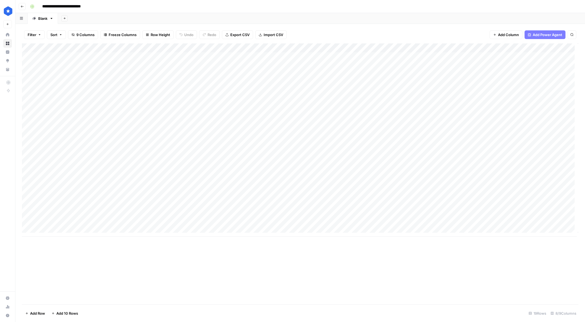
click at [291, 151] on div "Add Column" at bounding box center [300, 139] width 556 height 193
click at [358, 147] on div "Add Column" at bounding box center [300, 139] width 556 height 193
click at [353, 56] on div "Add Column" at bounding box center [300, 139] width 556 height 193
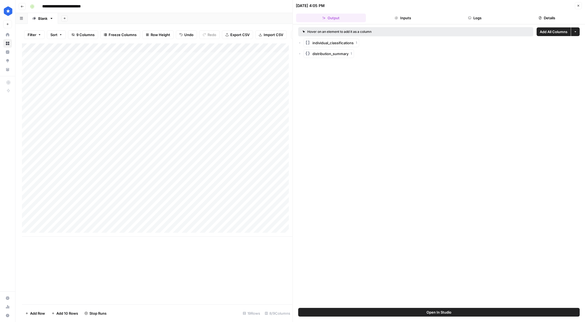
click at [548, 21] on button "Details" at bounding box center [547, 18] width 70 height 9
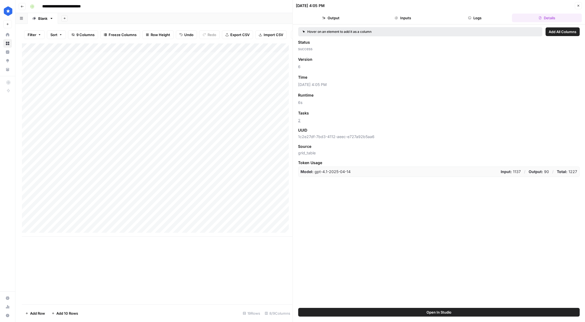
click at [580, 3] on button "Close" at bounding box center [578, 5] width 7 height 7
